Goal: Contribute content

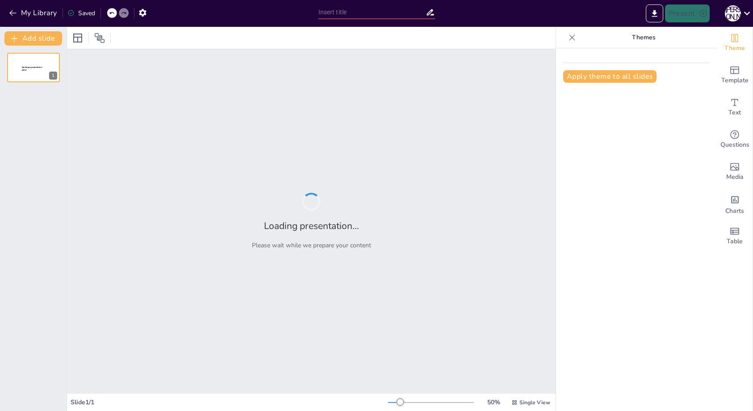
type input "Встреча с [PERSON_NAME]"
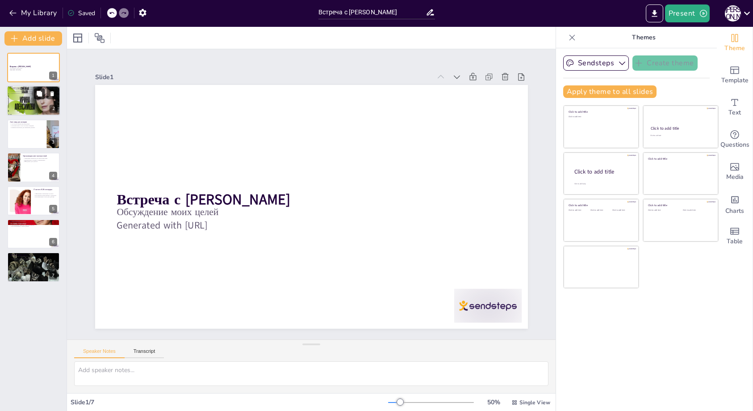
click at [41, 98] on button at bounding box center [39, 93] width 11 height 11
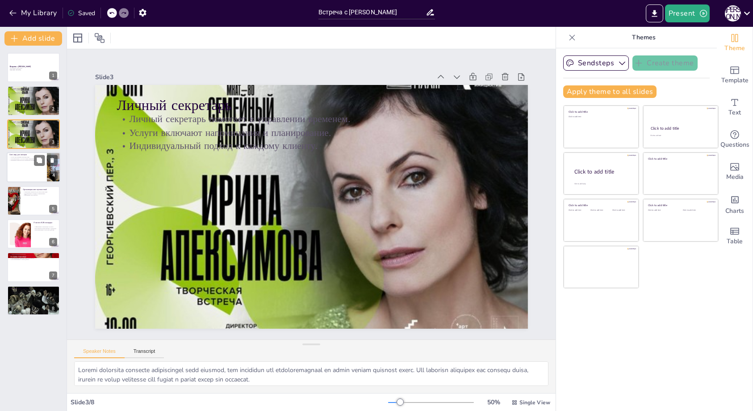
click at [31, 169] on div at bounding box center [34, 167] width 54 height 30
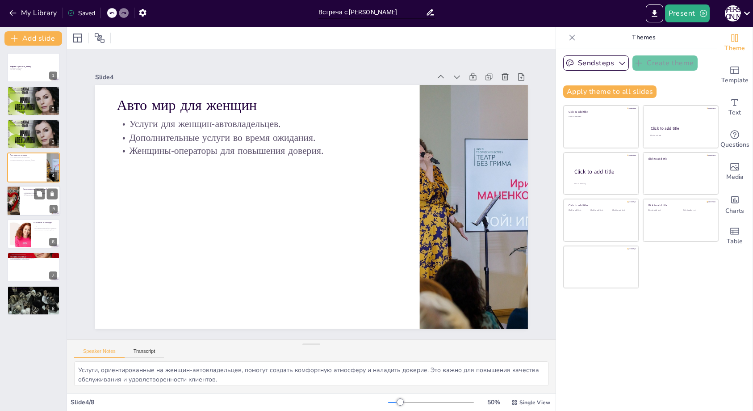
click at [33, 196] on div at bounding box center [34, 200] width 54 height 30
type textarea "Уникальные маршруты помогут клиентам открыть для себя новые места и сделать пут…"
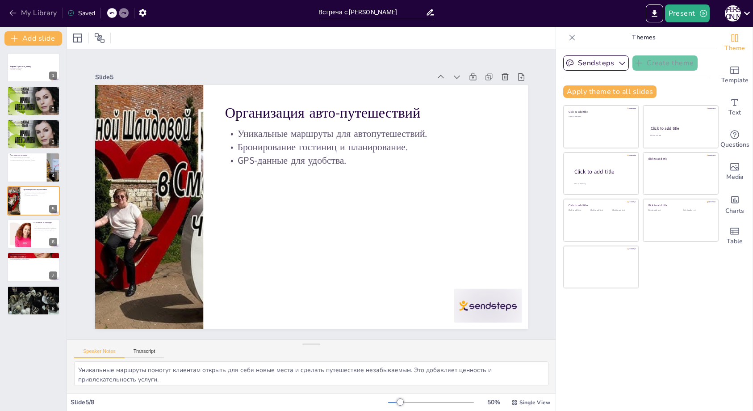
click at [12, 13] on icon "button" at bounding box center [12, 12] width 9 height 9
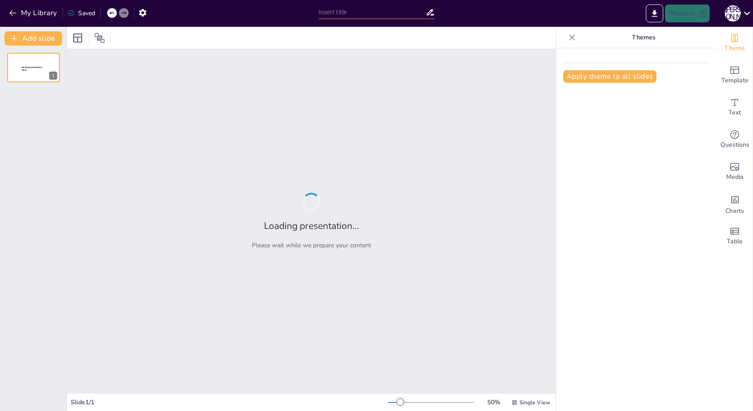
type input "Встреча с [PERSON_NAME]"
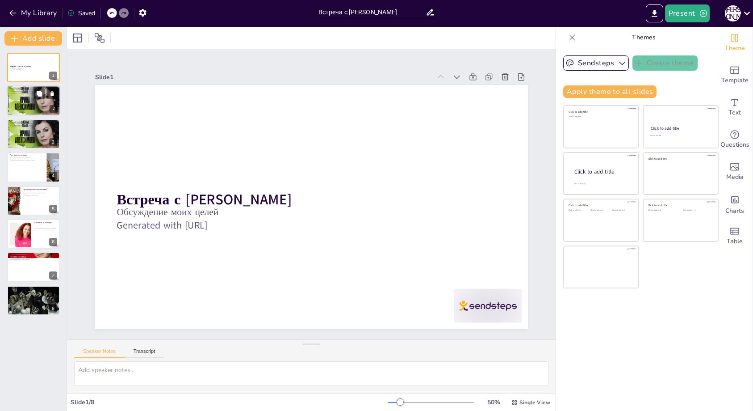
click at [17, 109] on div at bounding box center [34, 101] width 54 height 36
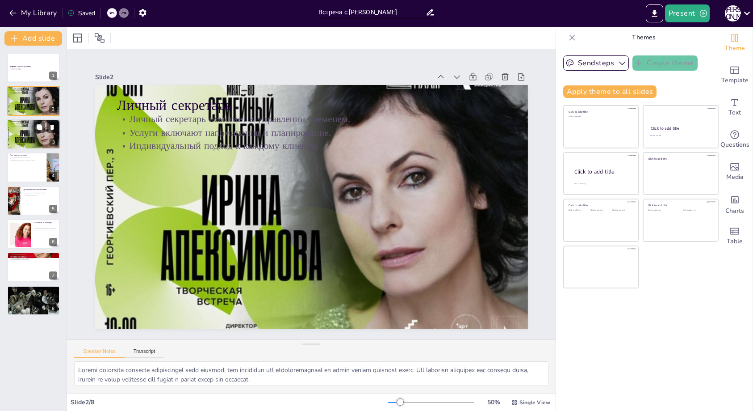
click at [21, 137] on div at bounding box center [34, 134] width 54 height 36
click at [37, 161] on icon at bounding box center [39, 160] width 6 height 6
type textarea "Услуги, ориентированные на женщин-автовладельцев, помогут создать комфортную ат…"
